Goal: Information Seeking & Learning: Learn about a topic

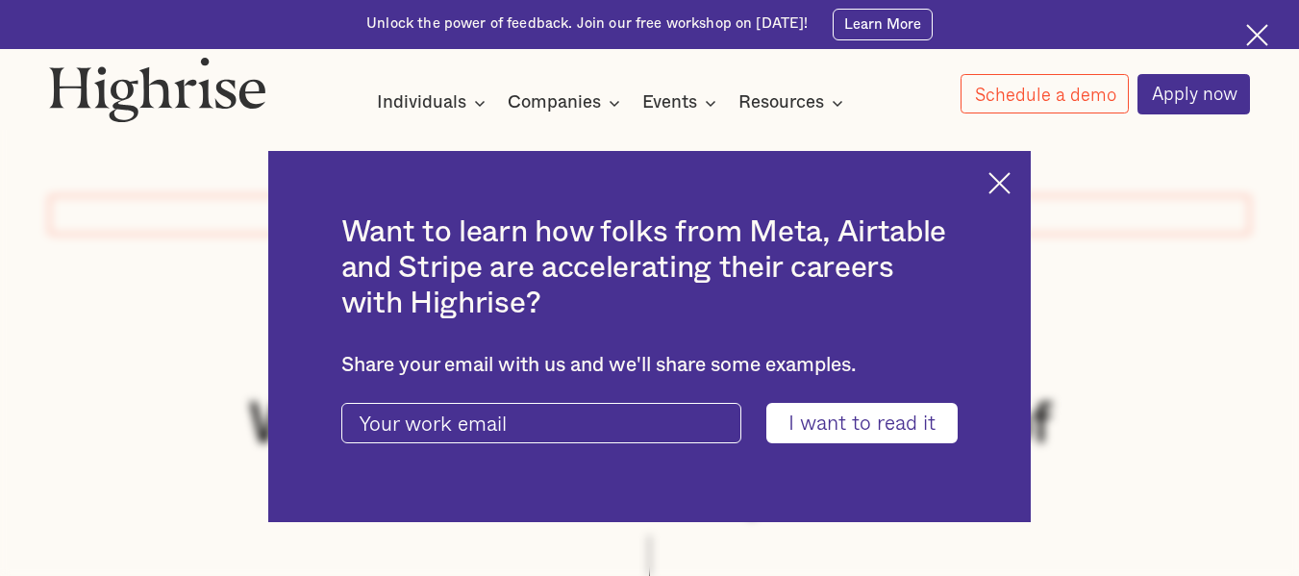
click at [1011, 188] on img at bounding box center [1000, 183] width 22 height 22
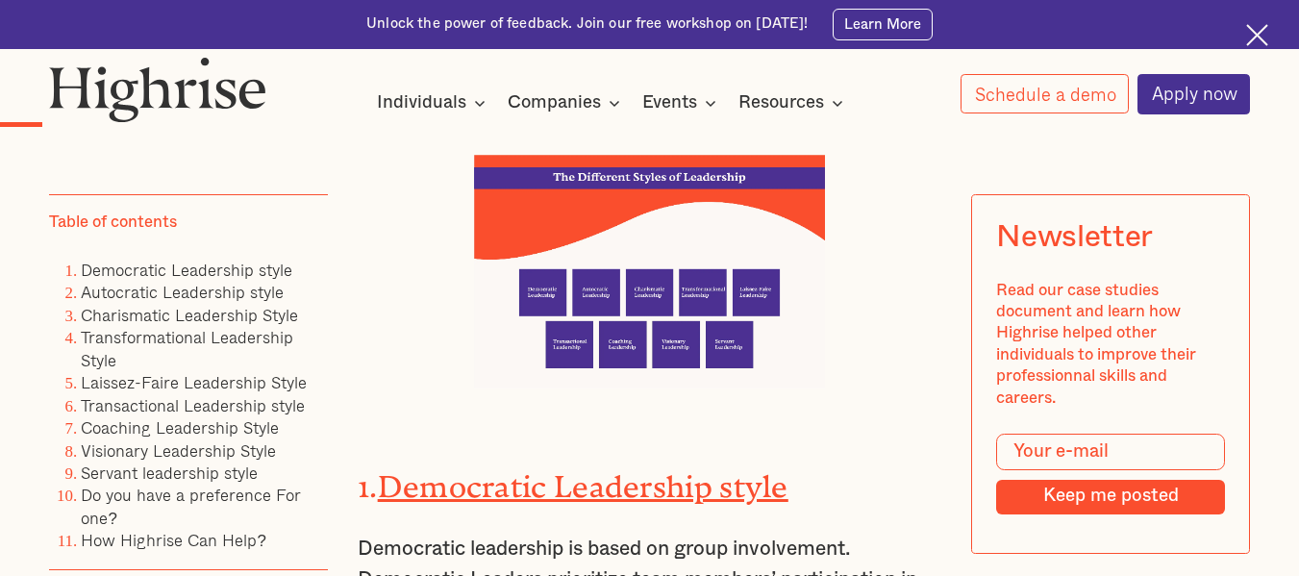
scroll to position [1991, 0]
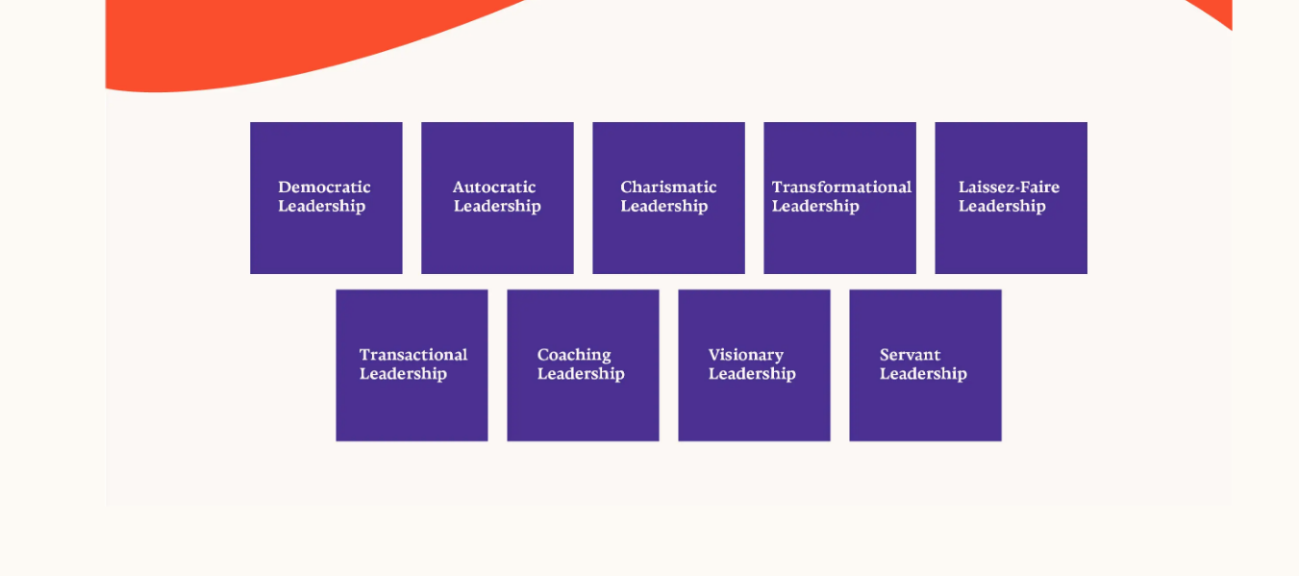
click at [773, 282] on img at bounding box center [649, 269] width 350 height 234
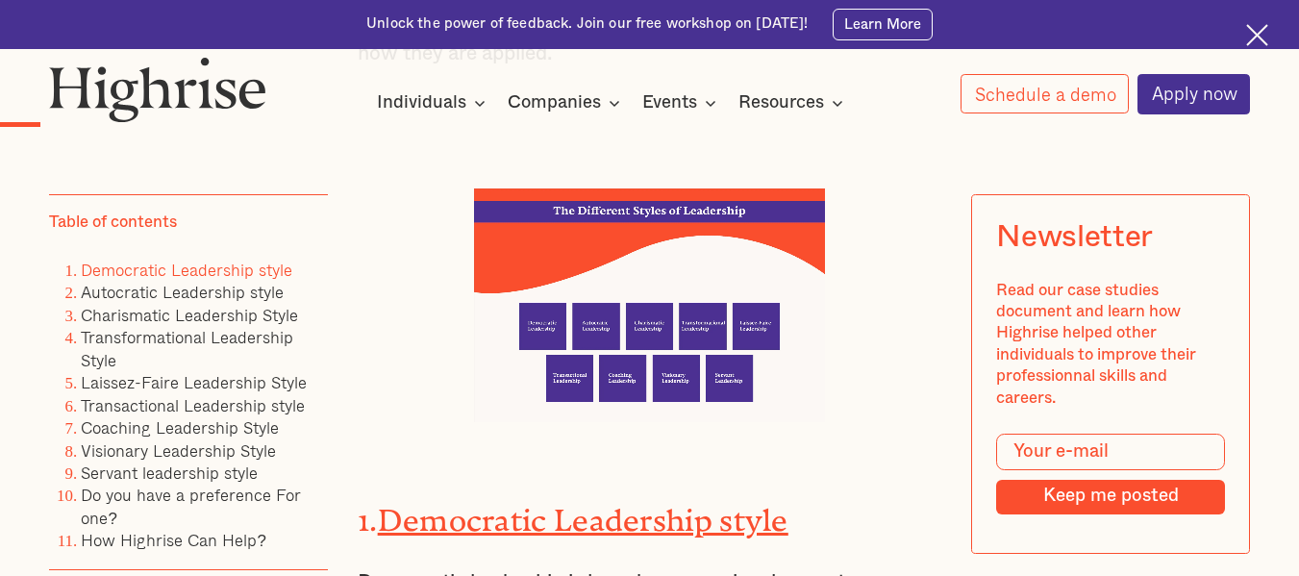
scroll to position [1967, 0]
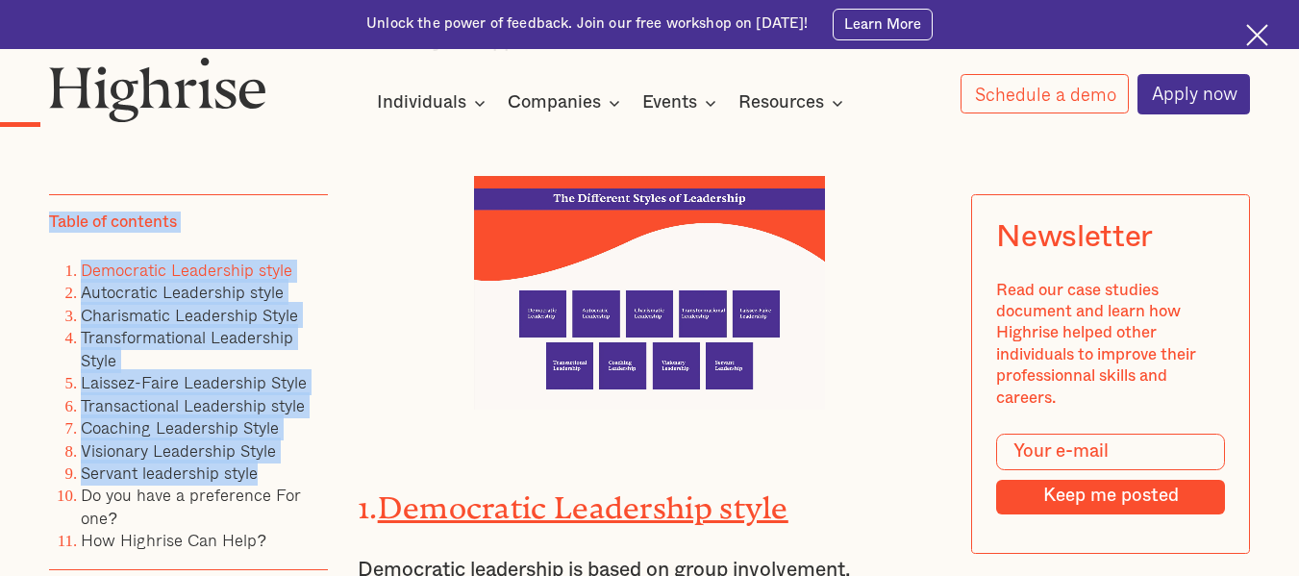
drag, startPoint x: 50, startPoint y: 243, endPoint x: 281, endPoint y: 471, distance: 324.4
click at [281, 471] on div "Table of contents Democratic Leadership style Autocratic Leadership style Chari…" at bounding box center [188, 383] width 279 height 376
click at [106, 215] on div "Table of contents" at bounding box center [113, 223] width 128 height 21
drag, startPoint x: 72, startPoint y: 257, endPoint x: 261, endPoint y: 465, distance: 280.5
click at [261, 465] on div "Table of contents Democratic Leadership style Autocratic Leadership style Chari…" at bounding box center [188, 383] width 279 height 376
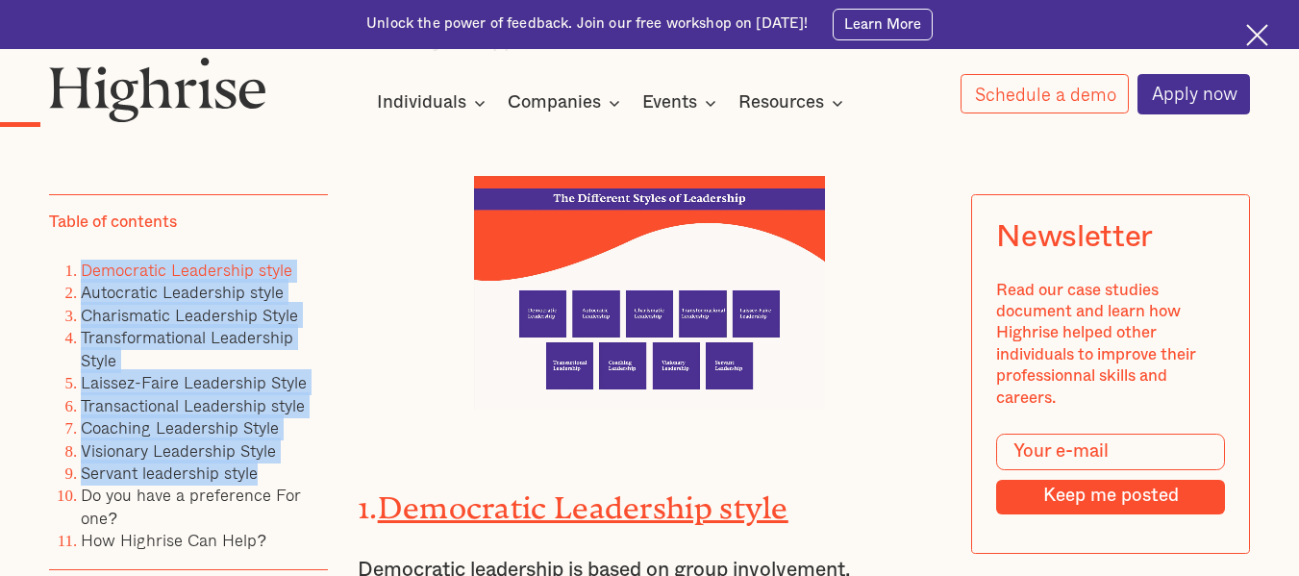
copy ol "Democratic Leadership style Autocratic Leadership style Charismatic Leadership …"
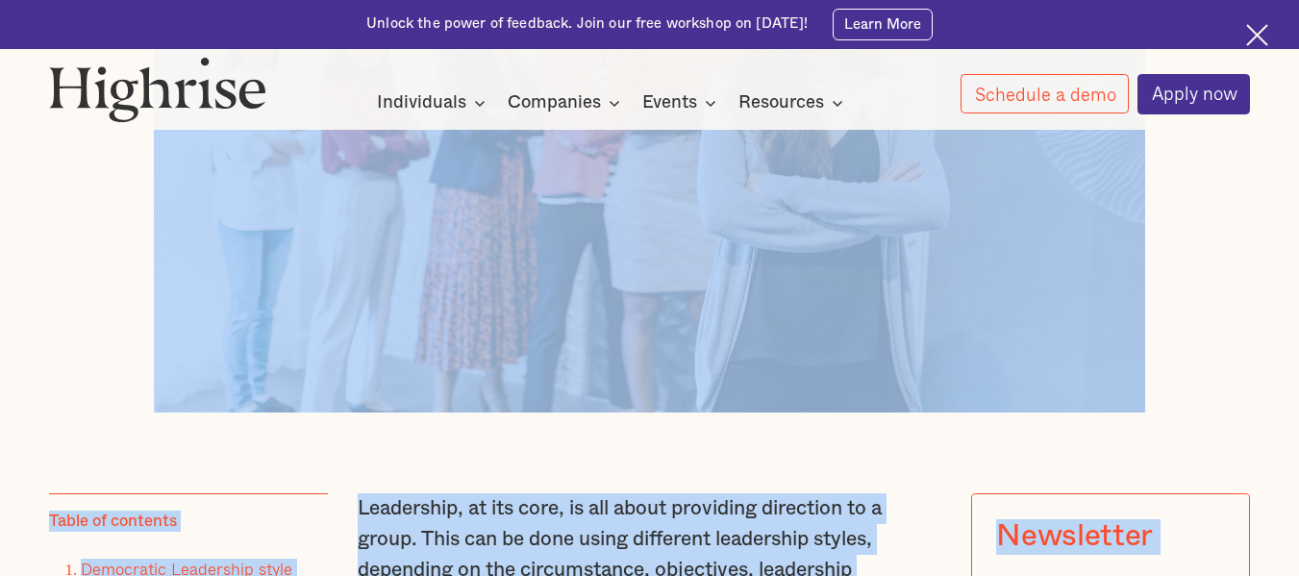
scroll to position [819, 0]
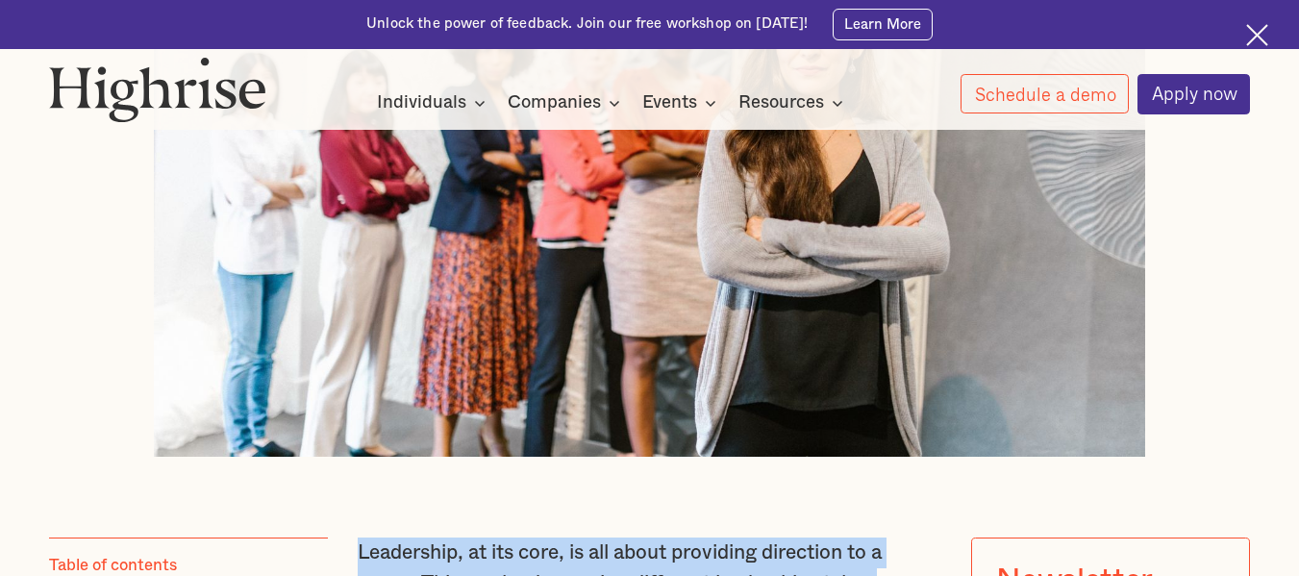
drag, startPoint x: 689, startPoint y: 448, endPoint x: 357, endPoint y: 555, distance: 348.5
copy div "Loremipsum, do sit amet, co adi elits doeiusmod temporinc ut l etdol. Magn ali …"
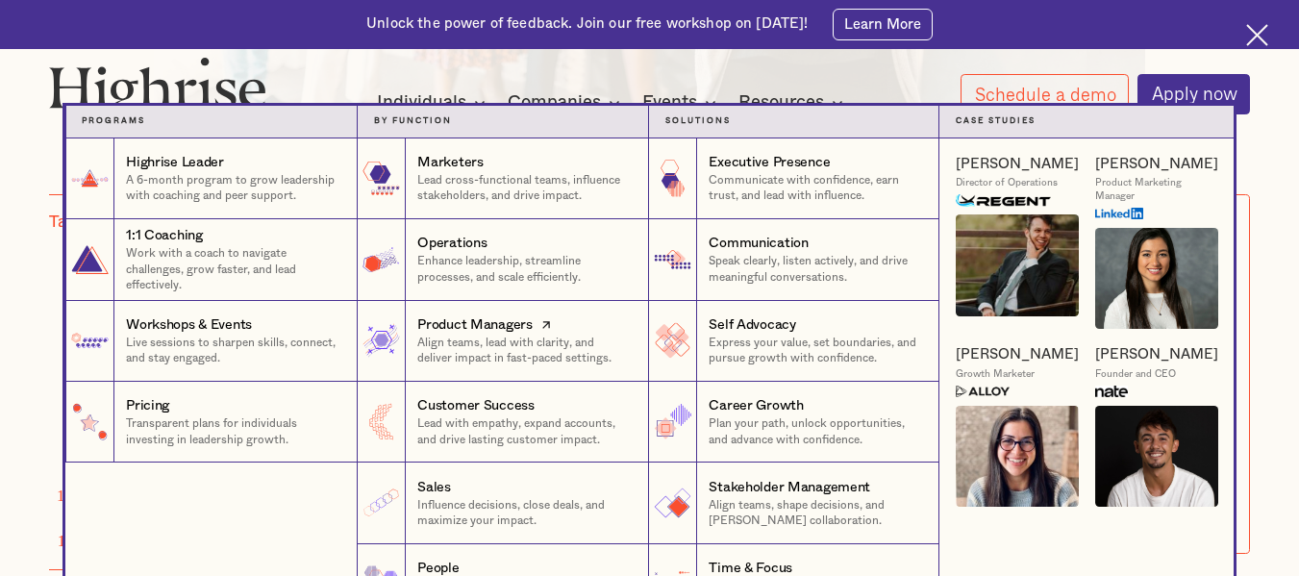
scroll to position [1192, 0]
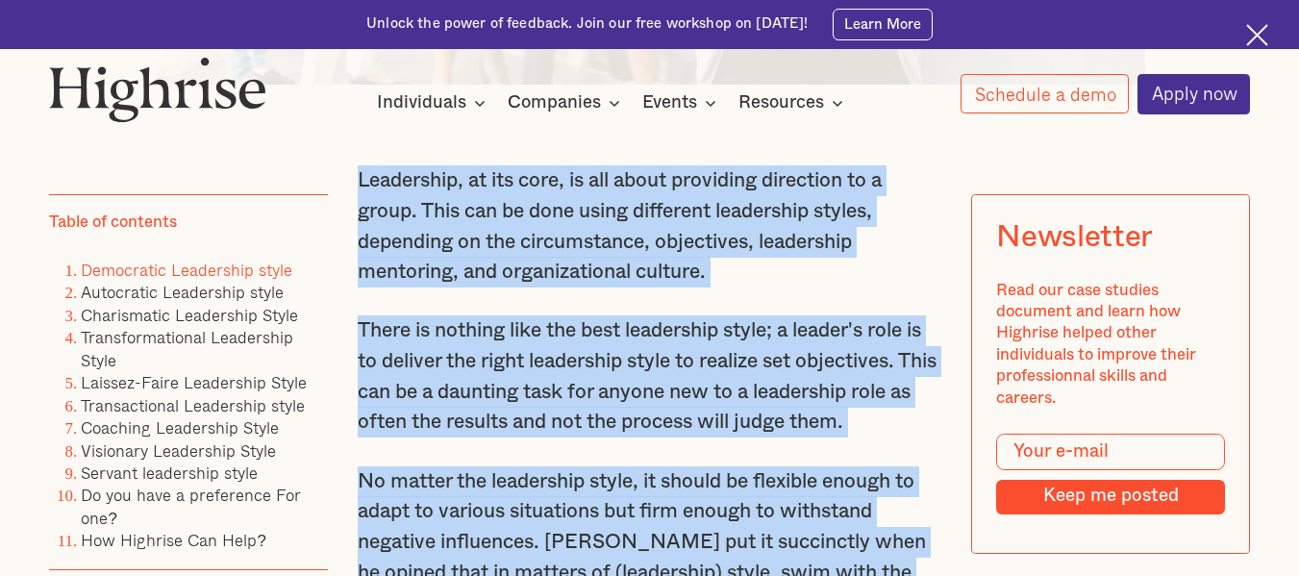
copy div "Loremipsum, do sit amet, co adi elits doeiusmod temporinc ut l etdol. Magn ali …"
